Goal: Find specific page/section: Find specific page/section

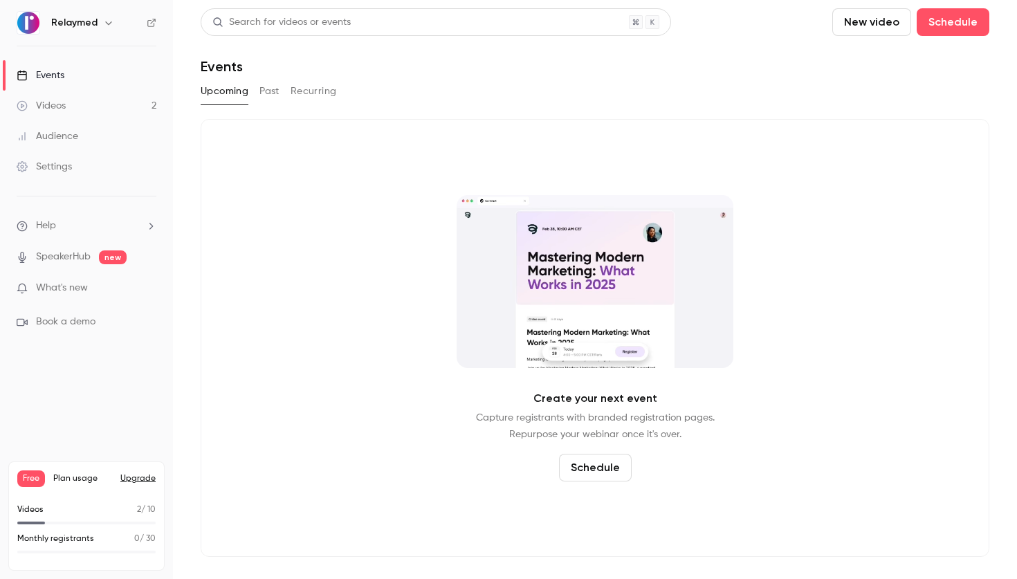
click at [82, 126] on link "Audience" at bounding box center [86, 136] width 173 height 30
